Goal: Task Accomplishment & Management: Manage account settings

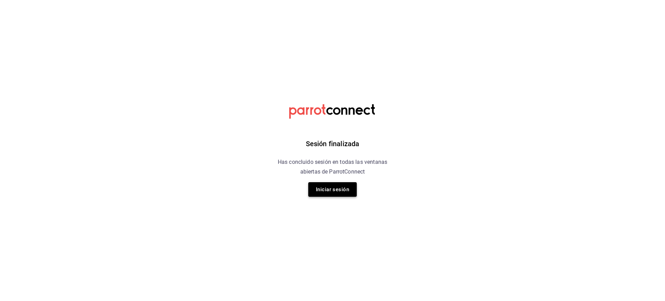
click at [336, 186] on button "Iniciar sesión" at bounding box center [332, 189] width 49 height 15
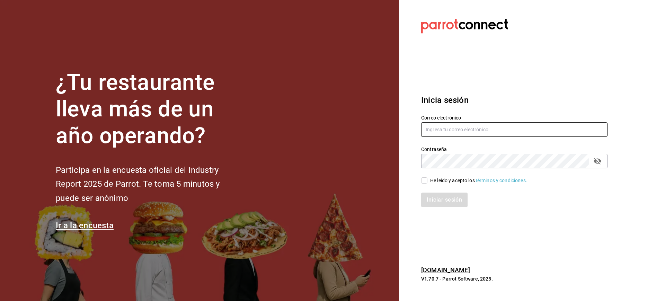
type input "administracion@whim.com.mx"
click at [426, 182] on input "He leído y acepto los Términos y condiciones." at bounding box center [424, 180] width 6 height 6
checkbox input "true"
click at [428, 200] on button "Iniciar sesión" at bounding box center [444, 200] width 47 height 15
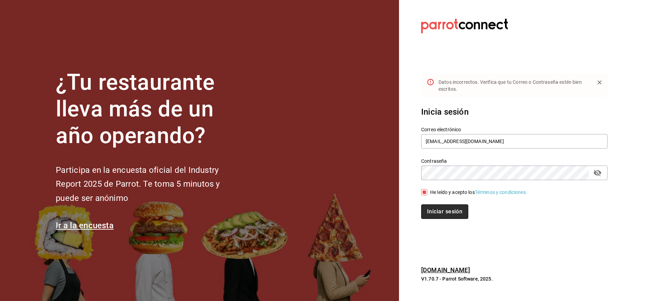
click at [437, 212] on button "Iniciar sesión" at bounding box center [444, 211] width 47 height 15
click at [595, 173] on icon "passwordField" at bounding box center [598, 173] width 8 height 7
click at [404, 174] on section "Datos incorrectos. Verifica que tu Correo o Contraseña estén bien escritos. Ini…" at bounding box center [511, 150] width 225 height 301
click at [421, 204] on button "Iniciar sesión" at bounding box center [444, 211] width 46 height 15
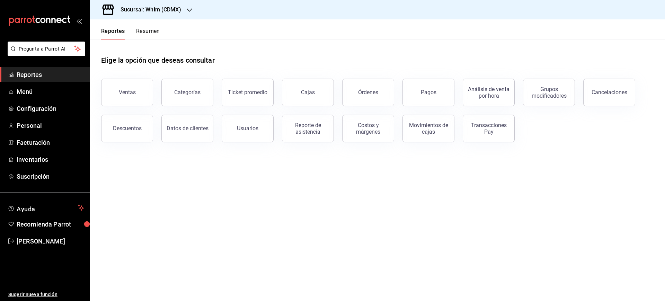
click at [181, 9] on h3 "Sucursal: Whim (CDMX)" at bounding box center [148, 10] width 66 height 8
click at [123, 43] on span "Whim (Tepeyac)" at bounding box center [113, 45] width 35 height 7
click at [137, 97] on button "Ventas" at bounding box center [127, 93] width 52 height 28
